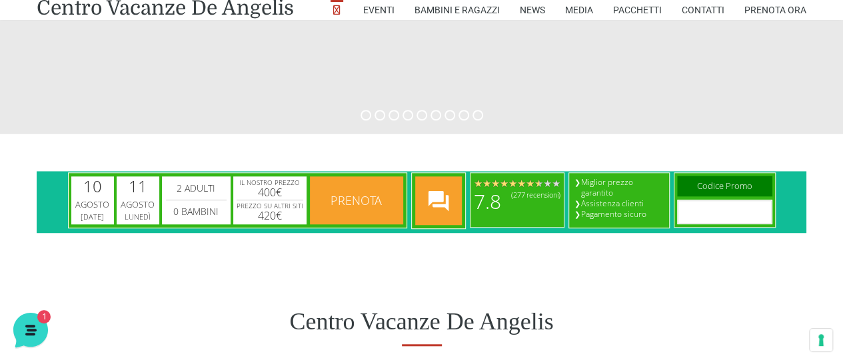
scroll to position [466, 0]
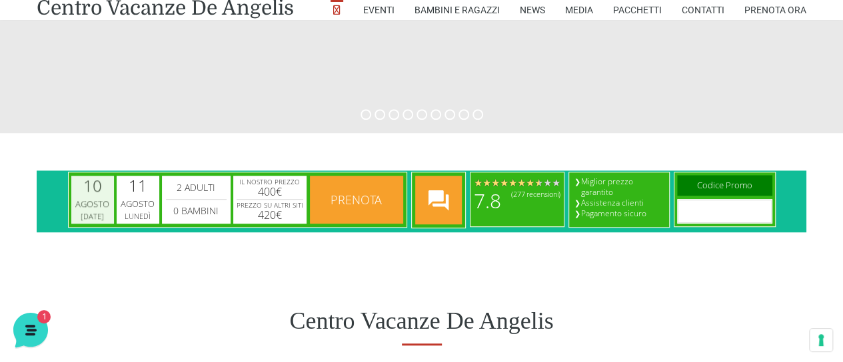
click at [95, 204] on div "Agosto" at bounding box center [92, 204] width 39 height 13
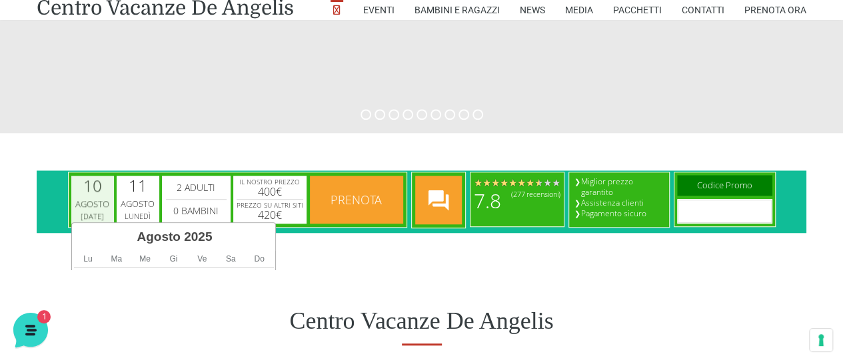
scroll to position [0, 1]
click at [236, 292] on div "Centro Vacanze De Angelis" at bounding box center [421, 321] width 843 height 103
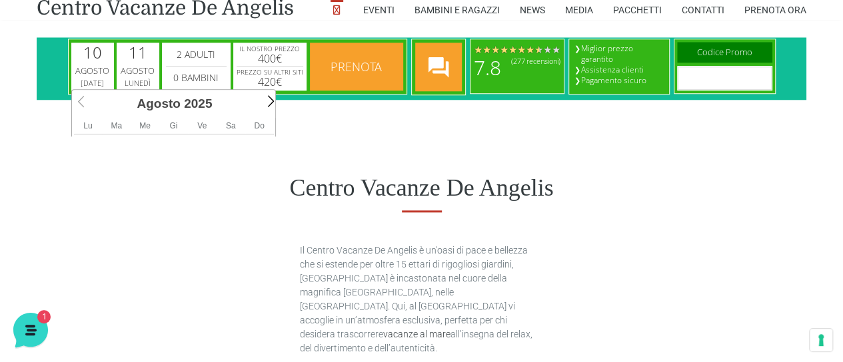
scroll to position [666, 0]
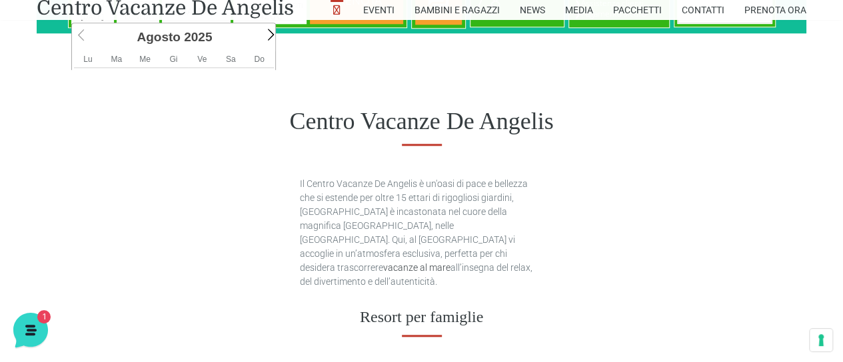
click at [220, 47] on div "[DATE]" at bounding box center [175, 37] width 146 height 23
click at [202, 63] on th "Ve" at bounding box center [202, 59] width 29 height 17
click at [265, 36] on span "Next" at bounding box center [268, 34] width 15 height 15
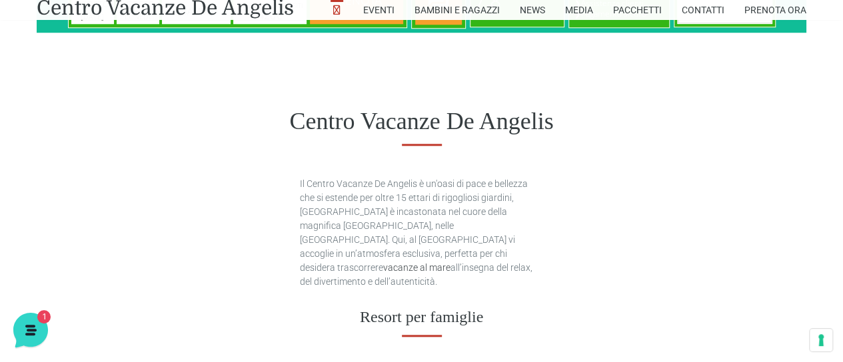
drag, startPoint x: 69, startPoint y: 33, endPoint x: 110, endPoint y: 5, distance: 49.7
click html "[DATE] [DATE] image/svg+xml calendar .cls-1{fill:#fff} calendar [DATE] [DATE] i…"
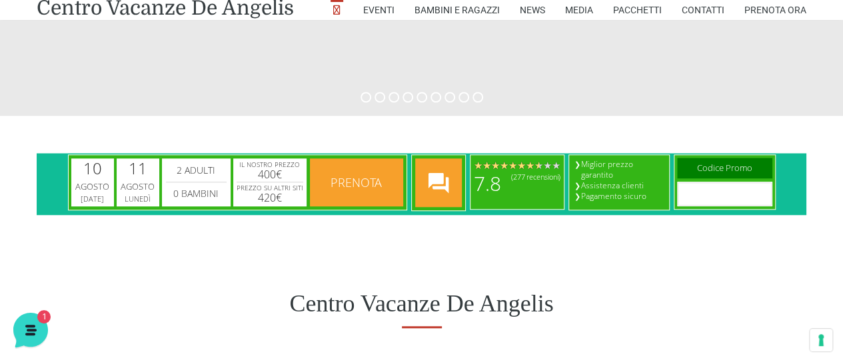
scroll to position [400, 0]
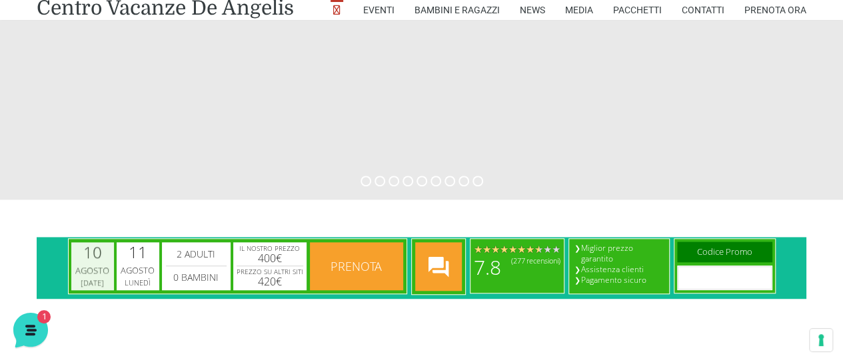
click at [96, 264] on div "Agosto" at bounding box center [92, 270] width 39 height 13
click at [106, 264] on div "Agosto" at bounding box center [92, 270] width 39 height 13
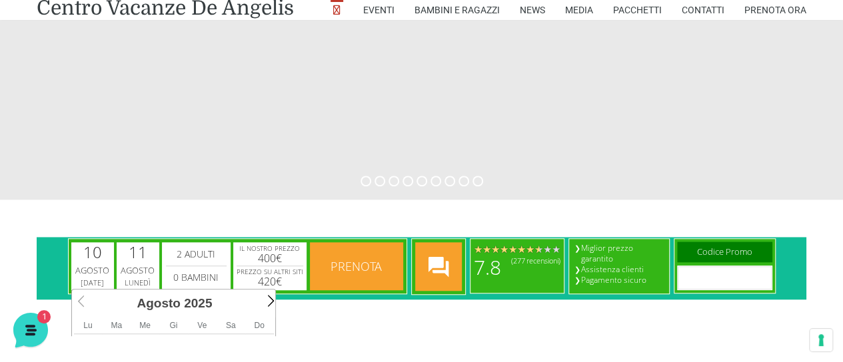
click at [228, 330] on span "Sa" at bounding box center [231, 325] width 10 height 9
click at [229, 326] on span "Sa" at bounding box center [231, 325] width 10 height 9
click at [262, 318] on th "Do" at bounding box center [259, 326] width 29 height 17
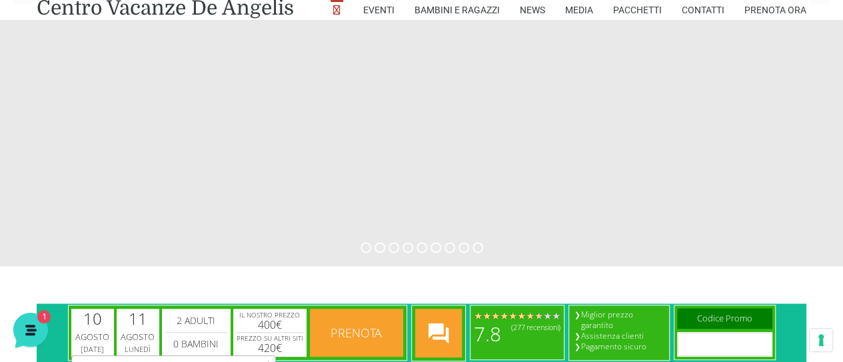
scroll to position [599, 0]
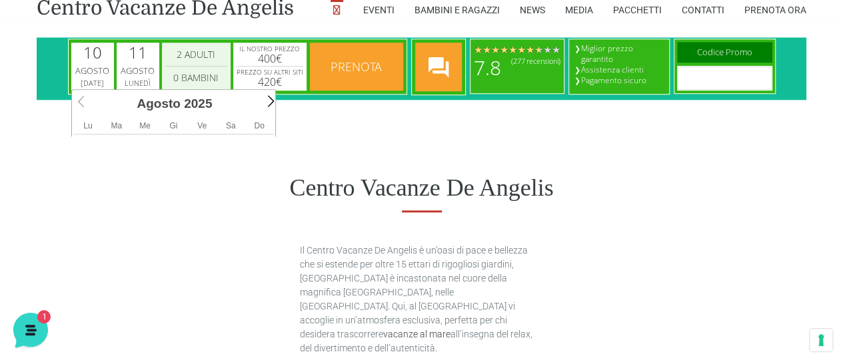
click at [193, 74] on select "0 Bambini 1 Bambini 2 Bambini 3 Bambini 4 Bambini 5 Bambini 6 Bambini 7 Bambini…" at bounding box center [196, 78] width 61 height 16
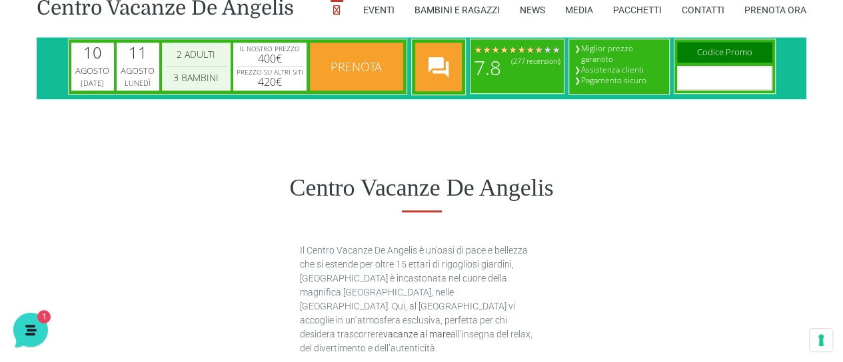
click at [166, 70] on select "0 Bambini 1 Bambini 2 Bambini 3 Bambini 4 Bambini 5 Bambini 6 Bambini 7 Bambini…" at bounding box center [196, 78] width 61 height 16
click at [211, 79] on select "0 Bambini 1 Bambini 2 Bambini 3 Bambini 4 Bambini 5 Bambini 6 Bambini 7 Bambini…" at bounding box center [196, 78] width 61 height 16
select select "2"
click at [166, 70] on select "0 Bambini 1 Bambini 2 Bambini 3 Bambini 4 Bambini 5 Bambini 6 Bambini 7 Bambini…" at bounding box center [196, 78] width 61 height 16
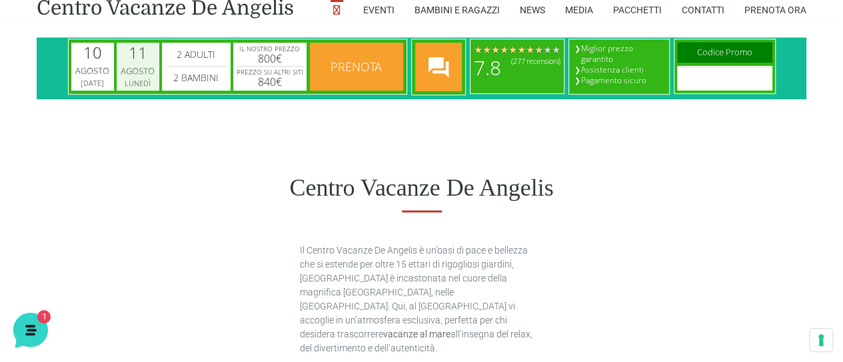
click at [145, 69] on div "Agosto" at bounding box center [138, 71] width 39 height 13
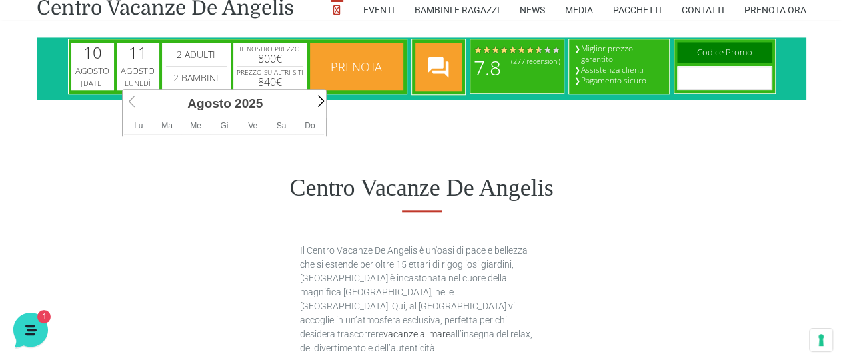
scroll to position [0, 0]
click at [250, 126] on span "Ve" at bounding box center [252, 125] width 9 height 9
click at [277, 127] on span "Sa" at bounding box center [281, 125] width 10 height 9
click at [297, 127] on th "Do" at bounding box center [309, 126] width 29 height 17
click at [319, 106] on span "Next" at bounding box center [318, 100] width 15 height 15
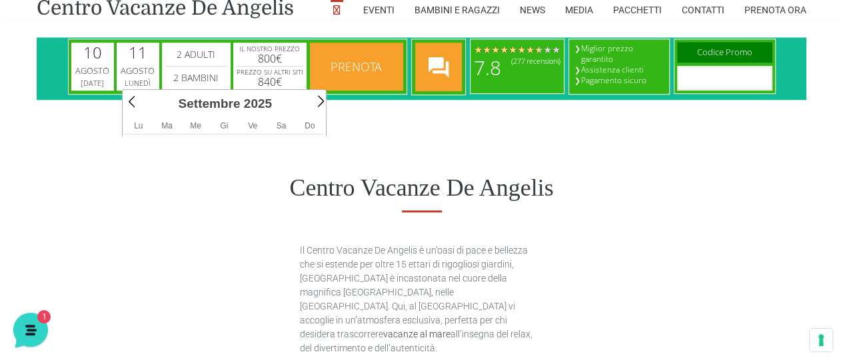
click at [319, 106] on span "Next" at bounding box center [318, 100] width 15 height 15
click at [368, 167] on div "Centro Vacanze De Angelis" at bounding box center [421, 188] width 843 height 103
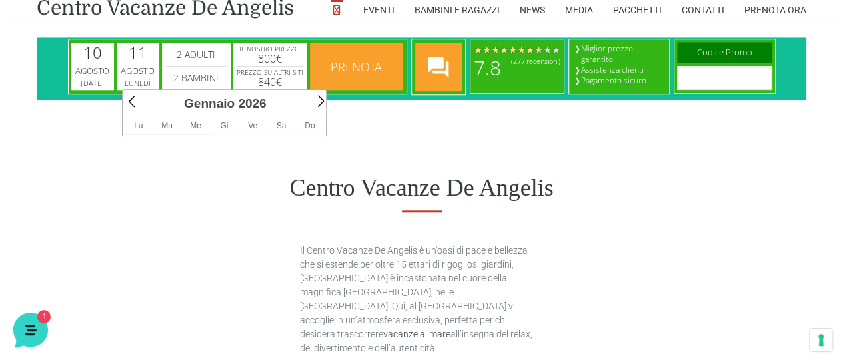
scroll to position [0, 0]
click at [346, 155] on div "Centro Vacanze De Angelis" at bounding box center [421, 188] width 843 height 103
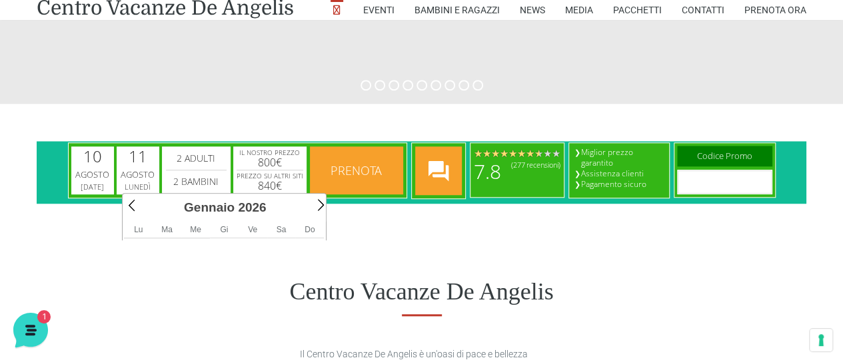
scroll to position [400, 0]
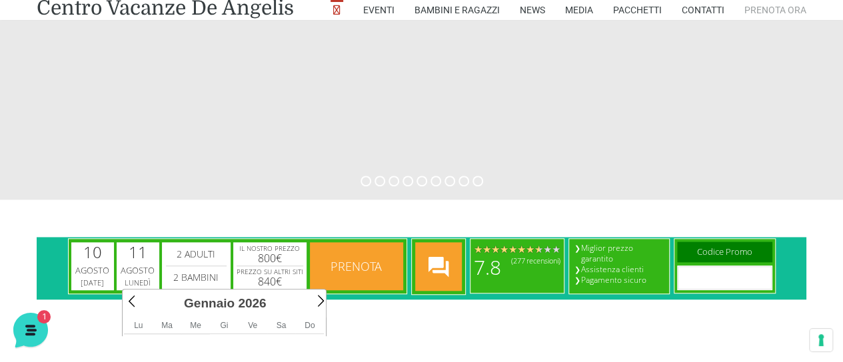
click at [767, 10] on link "Prenota Ora" at bounding box center [775, 10] width 62 height 20
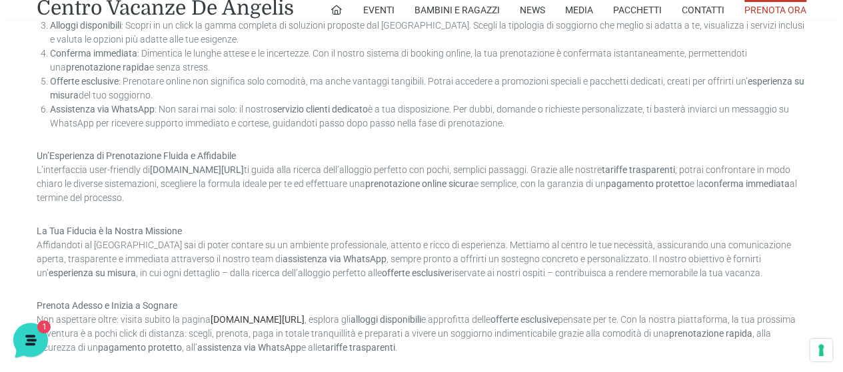
scroll to position [653, 0]
